Goal: Task Accomplishment & Management: Manage account settings

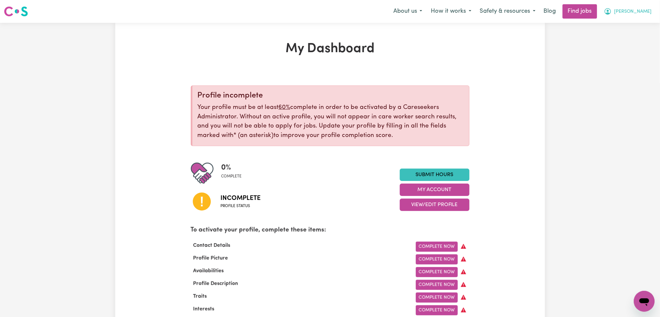
click at [637, 13] on span "[PERSON_NAME]" at bounding box center [633, 11] width 37 height 7
click at [632, 49] on link "Logout" at bounding box center [630, 50] width 51 height 12
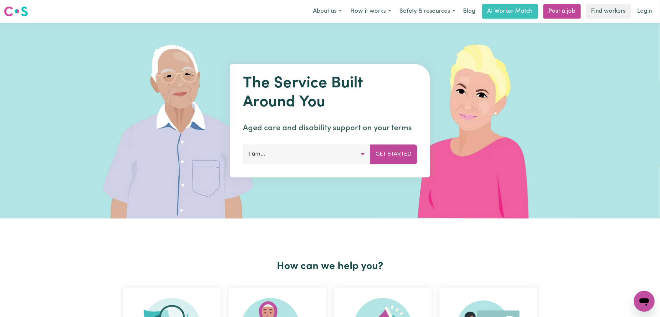
click at [648, 2] on nav "Menu About us How it works Safety & resources Blog AI Worker Match Post a job F…" at bounding box center [330, 11] width 660 height 23
click at [641, 12] on link "Login" at bounding box center [645, 11] width 22 height 14
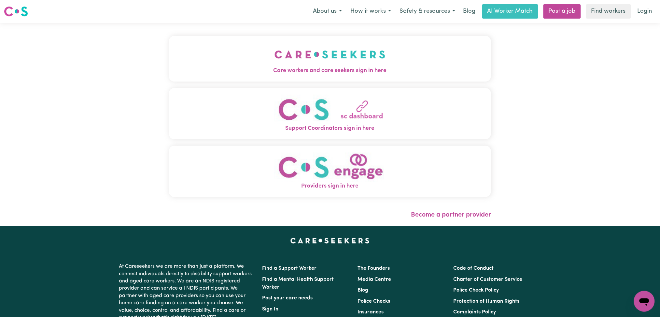
click at [217, 72] on div "Care workers and care seekers sign in here Support Coordinators sign in here Pr…" at bounding box center [330, 124] width 330 height 203
click at [191, 62] on button "Care workers and care seekers sign in here" at bounding box center [330, 59] width 323 height 46
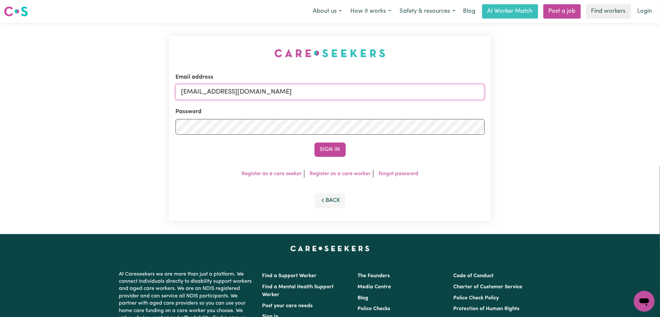
click at [237, 96] on input "[EMAIL_ADDRESS][DOMAIN_NAME]" at bounding box center [331, 92] width 310 height 16
drag, startPoint x: 215, startPoint y: 90, endPoint x: 415, endPoint y: 90, distance: 199.7
click at [415, 90] on input "Superuser~[EMAIL_ADDRESS][DOMAIN_NAME]" at bounding box center [331, 92] width 310 height 16
type input "Superuser~[EMAIL_ADDRESS][DOMAIN_NAME]"
click at [337, 149] on button "Sign In" at bounding box center [330, 149] width 31 height 14
